Goal: Information Seeking & Learning: Learn about a topic

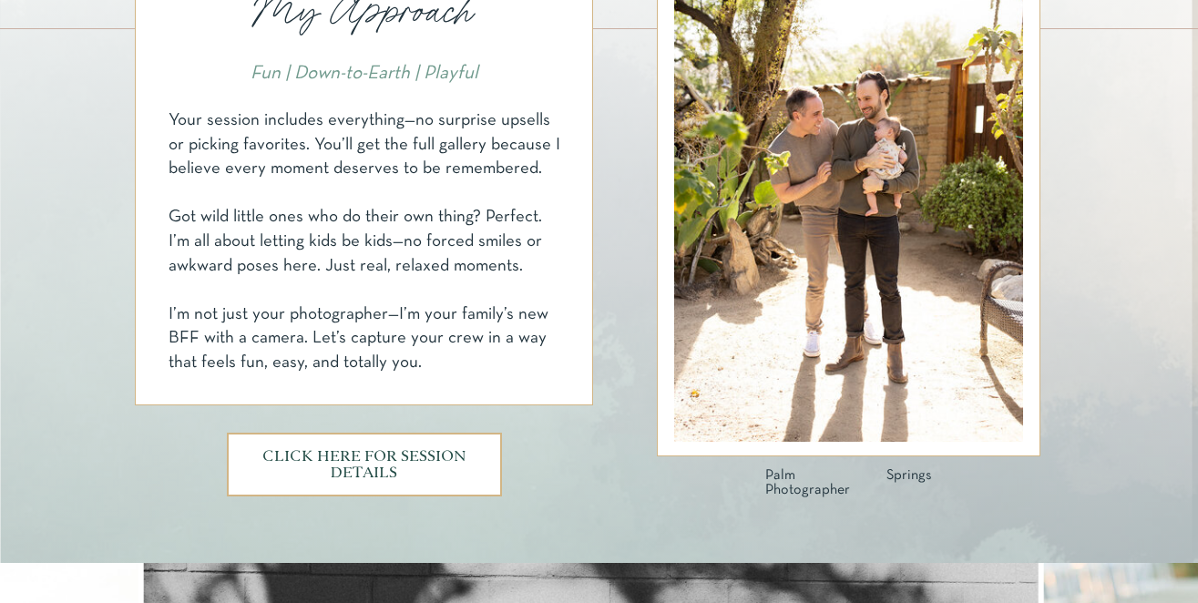
scroll to position [1029, 0]
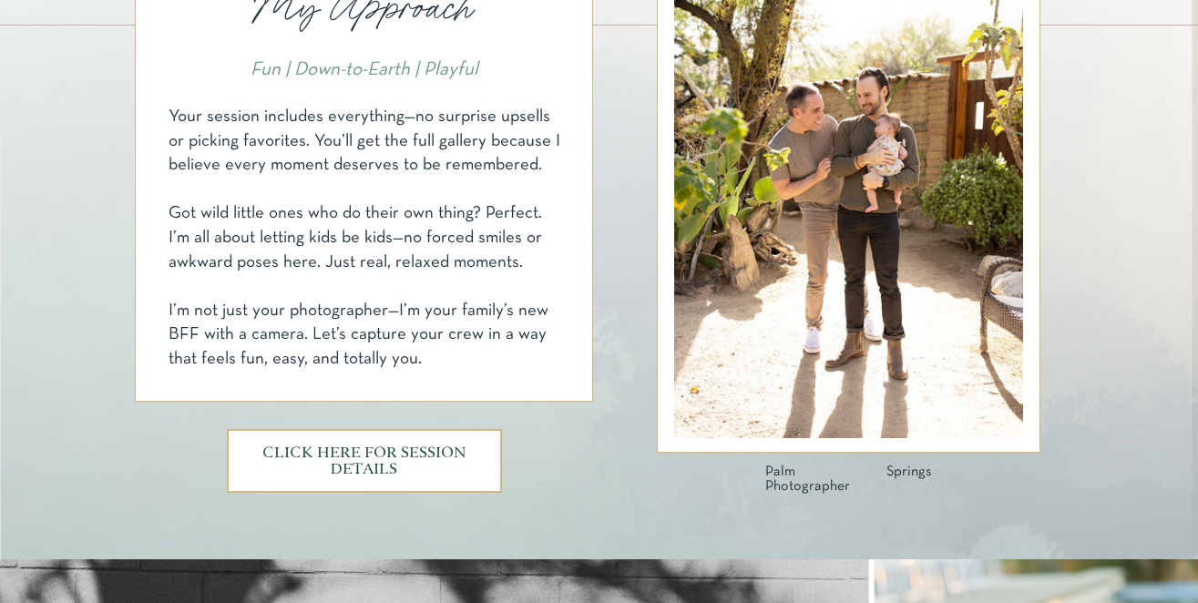
click at [363, 470] on h3 "CLICK HERE FOR SESSION DETAILS" at bounding box center [364, 460] width 206 height 31
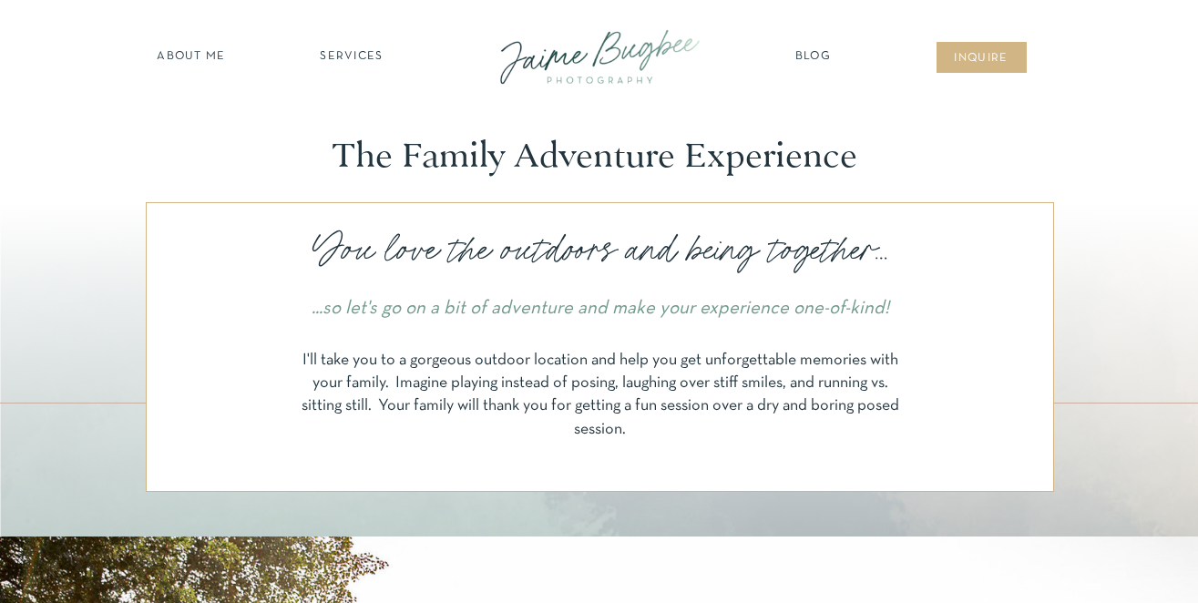
click at [347, 58] on nav "SERVICES" at bounding box center [352, 57] width 103 height 18
click at [344, 159] on nav "families" at bounding box center [351, 156] width 139 height 17
